Goal: Navigation & Orientation: Find specific page/section

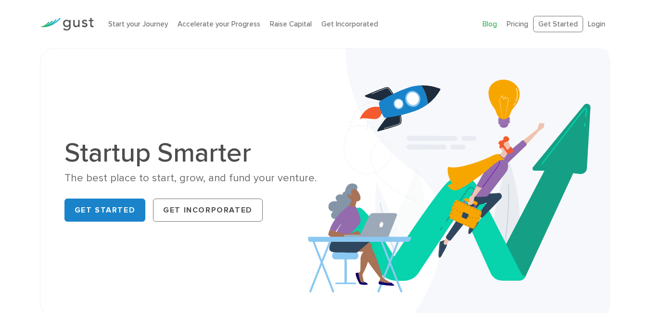
click at [489, 26] on link "Blog" at bounding box center [490, 24] width 14 height 9
click at [483, 26] on div "Blog FAQ Pricing Get Started Login Login" at bounding box center [547, 24] width 142 height 36
click at [490, 24] on link "Blog" at bounding box center [490, 24] width 14 height 9
